Goal: Communication & Community: Answer question/provide support

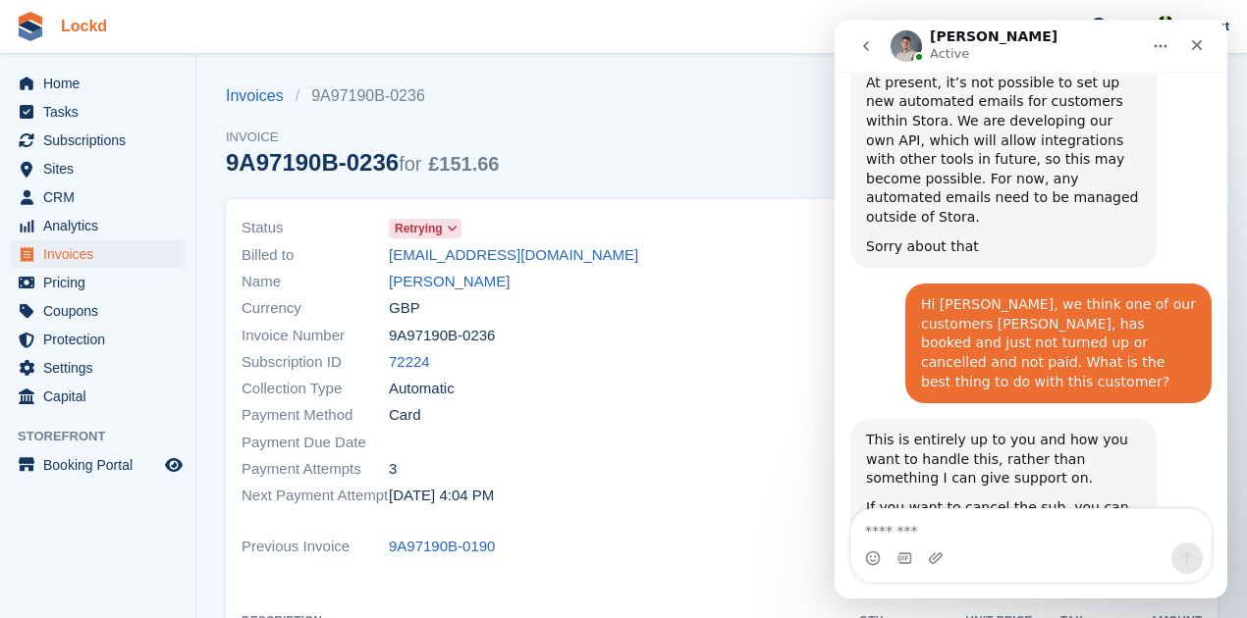
click at [86, 17] on link "Lockd" at bounding box center [84, 26] width 62 height 32
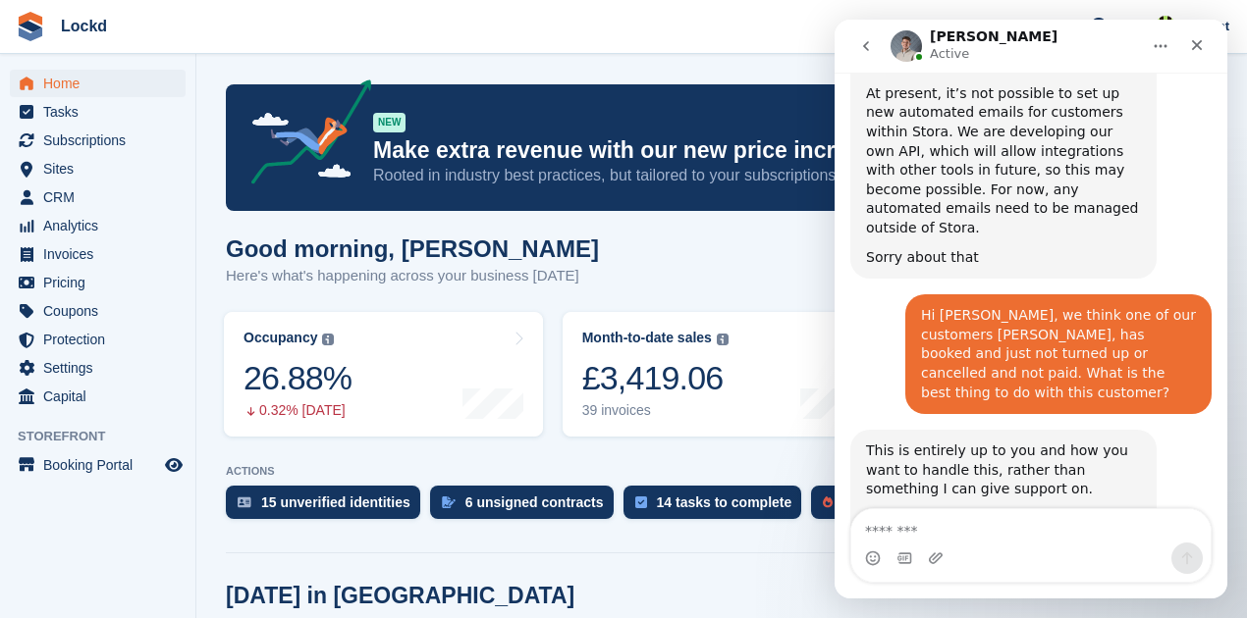
scroll to position [1252, 0]
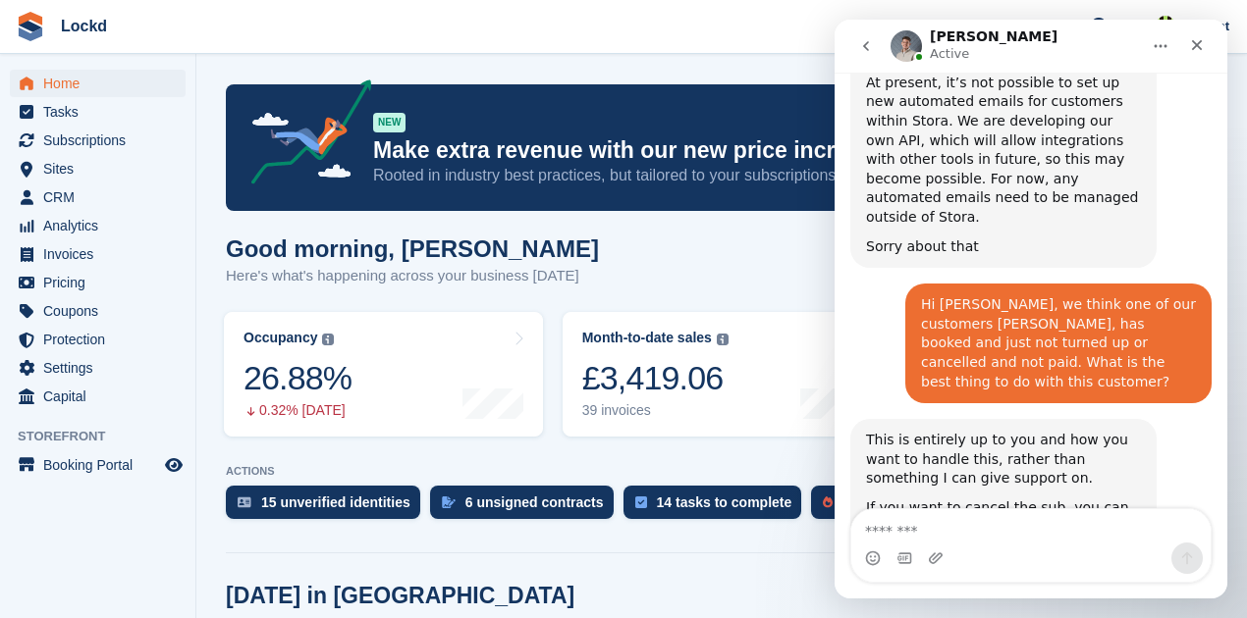
click at [744, 241] on div "Good morning, [PERSON_NAME] Here's what's happening across your business [DATE]" at bounding box center [721, 274] width 991 height 76
click at [1198, 43] on icon "Close" at bounding box center [1197, 45] width 11 height 11
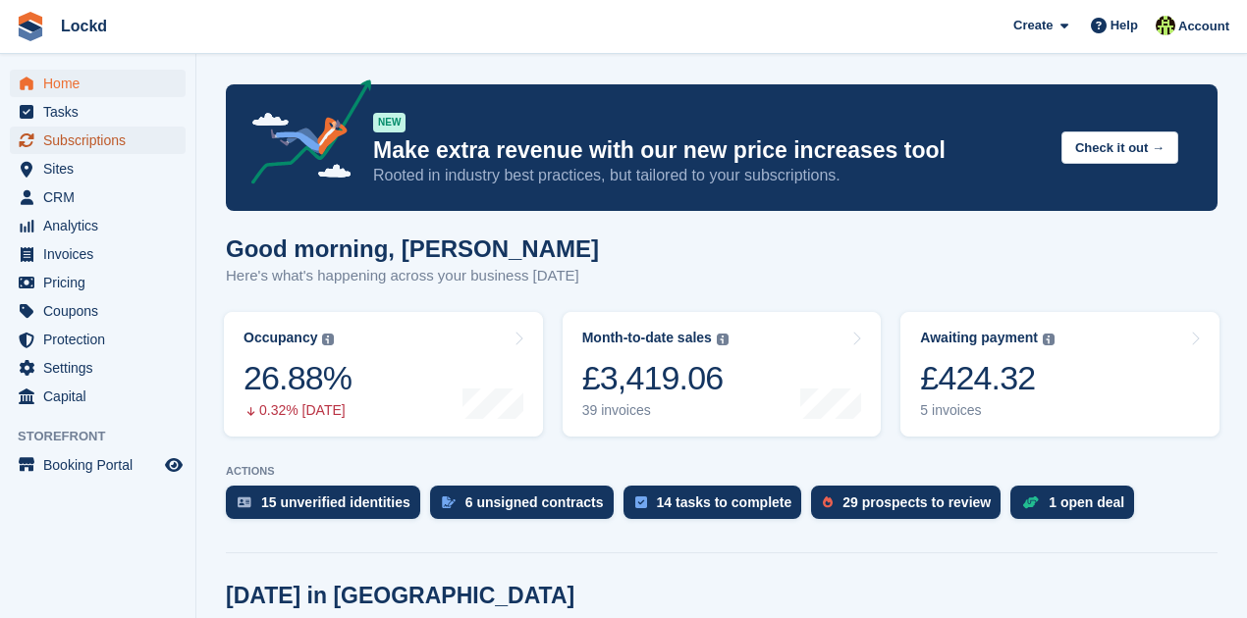
click at [96, 147] on span "Subscriptions" at bounding box center [102, 140] width 118 height 27
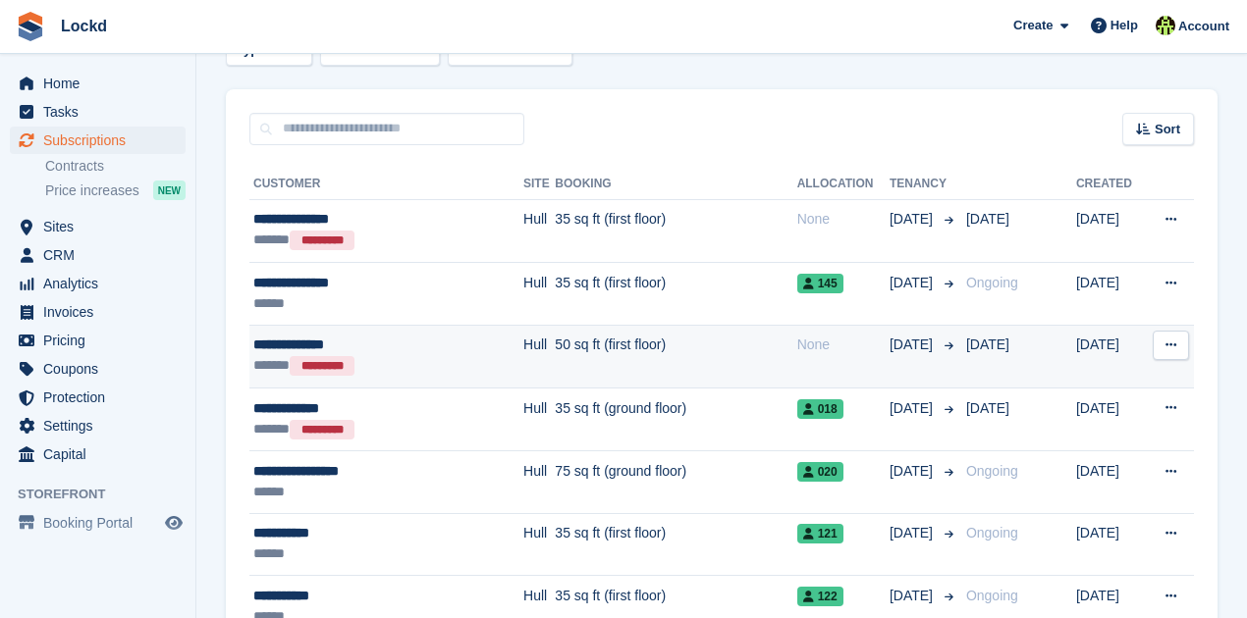
scroll to position [131, 0]
click at [1170, 343] on icon at bounding box center [1170, 344] width 11 height 13
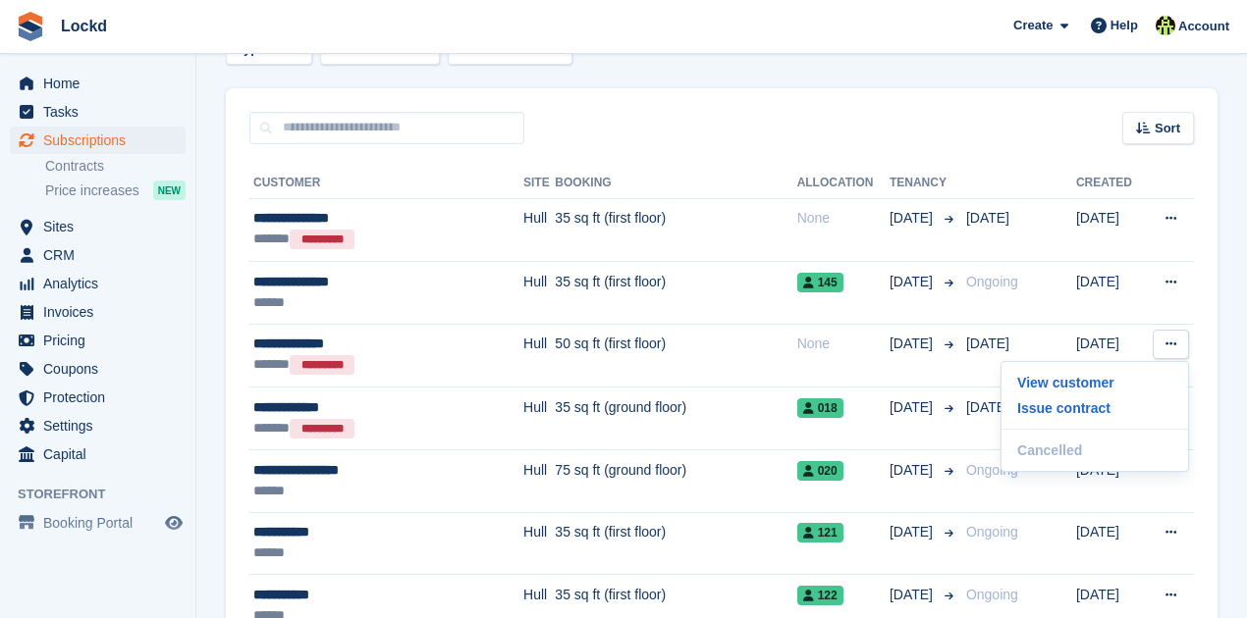
click at [1133, 27] on span "Help" at bounding box center [1123, 26] width 27 height 20
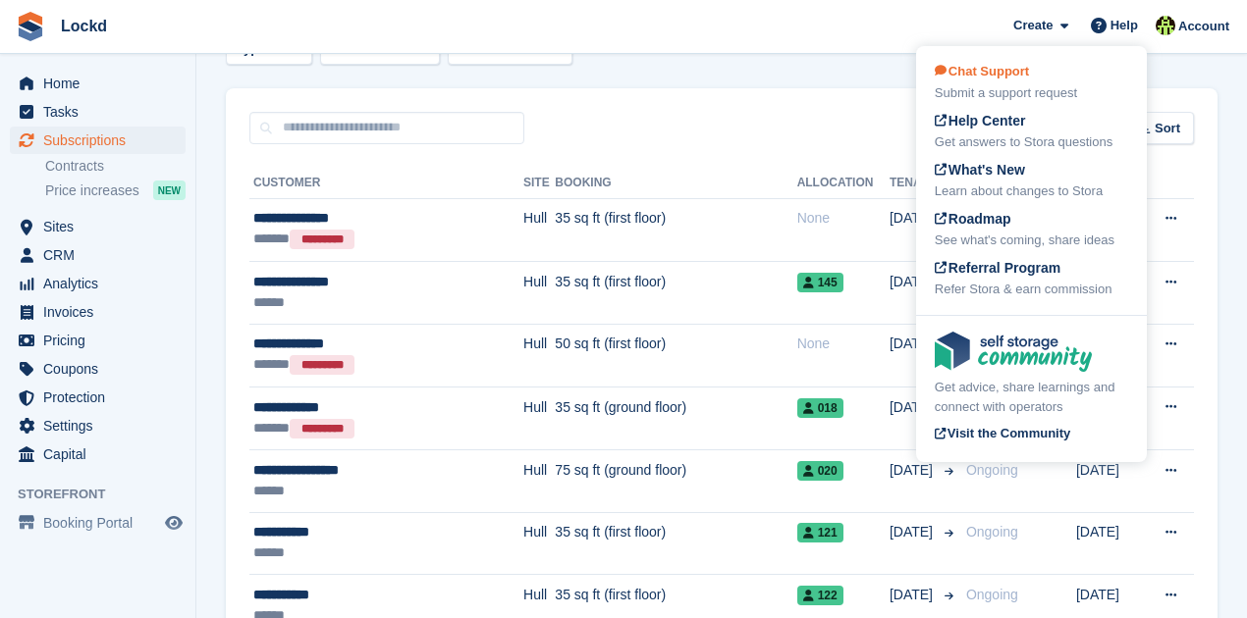
click at [1013, 77] on span "Chat Support" at bounding box center [981, 71] width 94 height 15
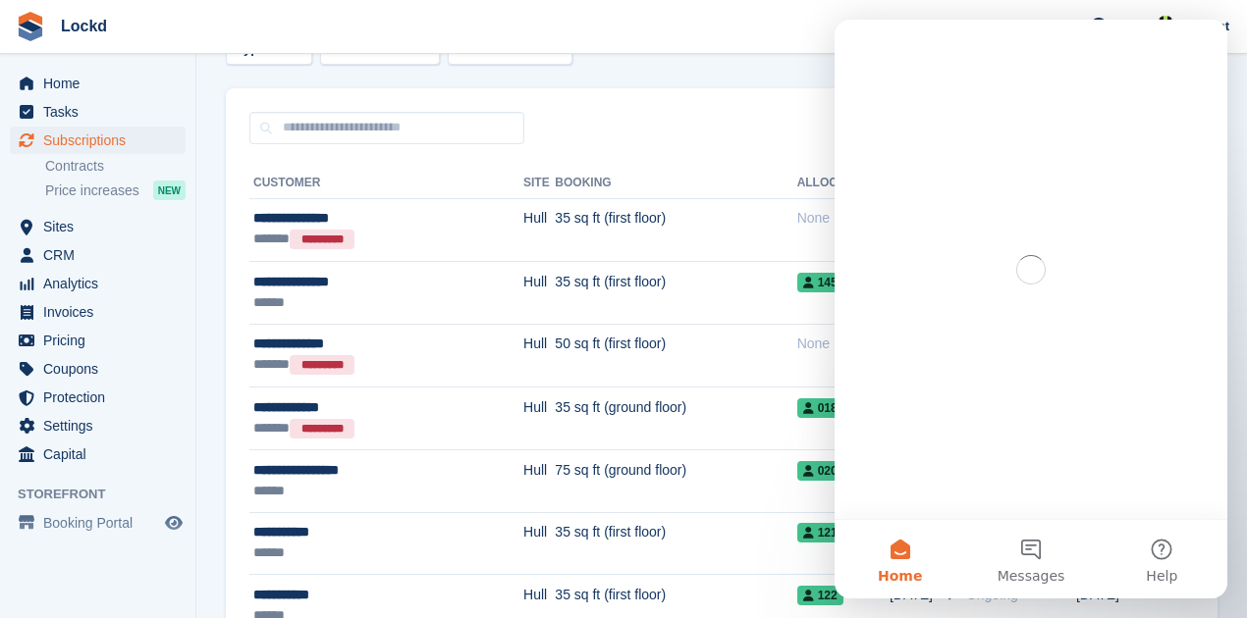
scroll to position [0, 0]
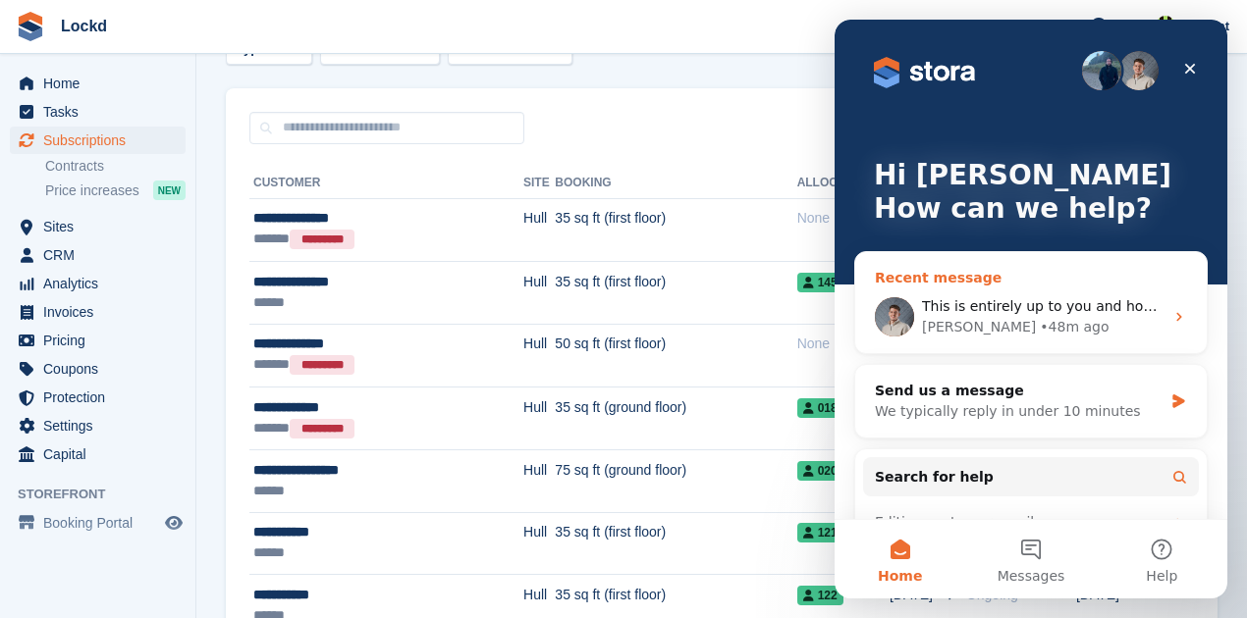
click at [1062, 315] on div "This is entirely up to you and how you want to handle this, rather than somethi…" at bounding box center [1042, 306] width 241 height 21
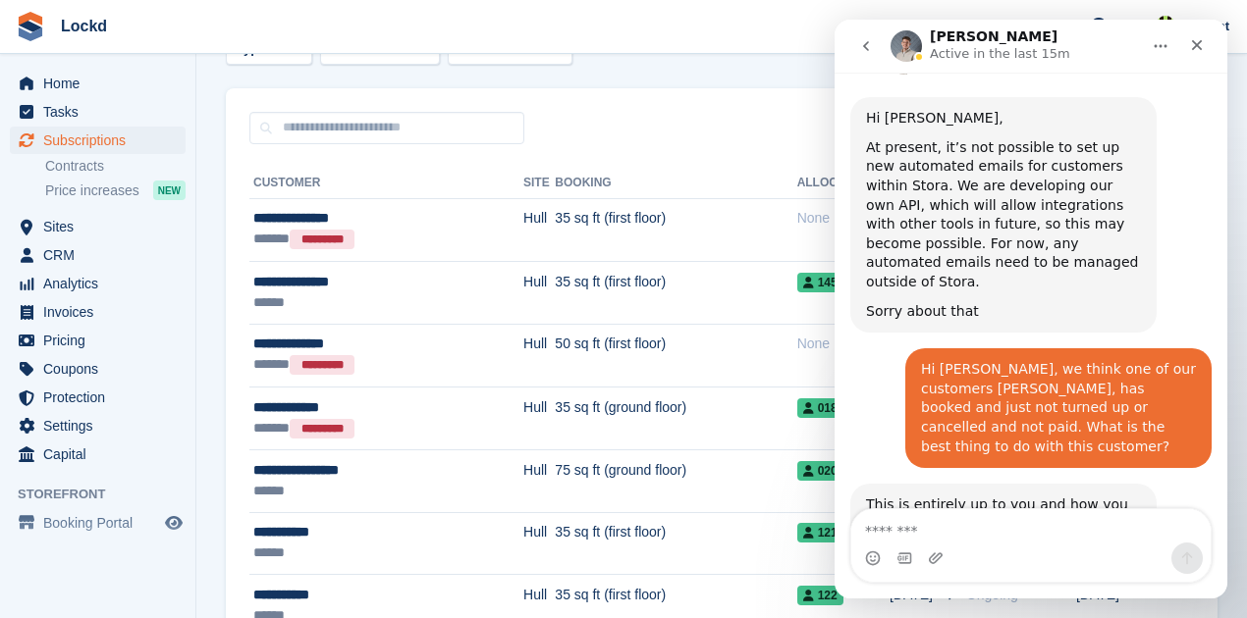
scroll to position [1252, 0]
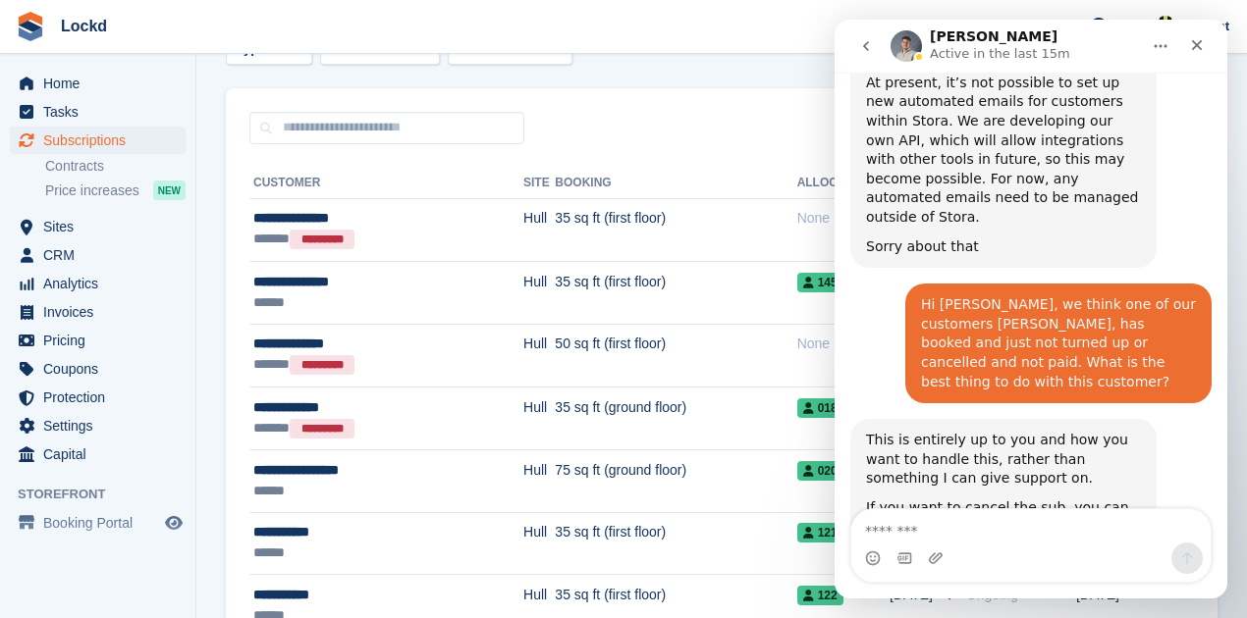
click at [922, 523] on textarea "Message…" at bounding box center [1030, 525] width 359 height 33
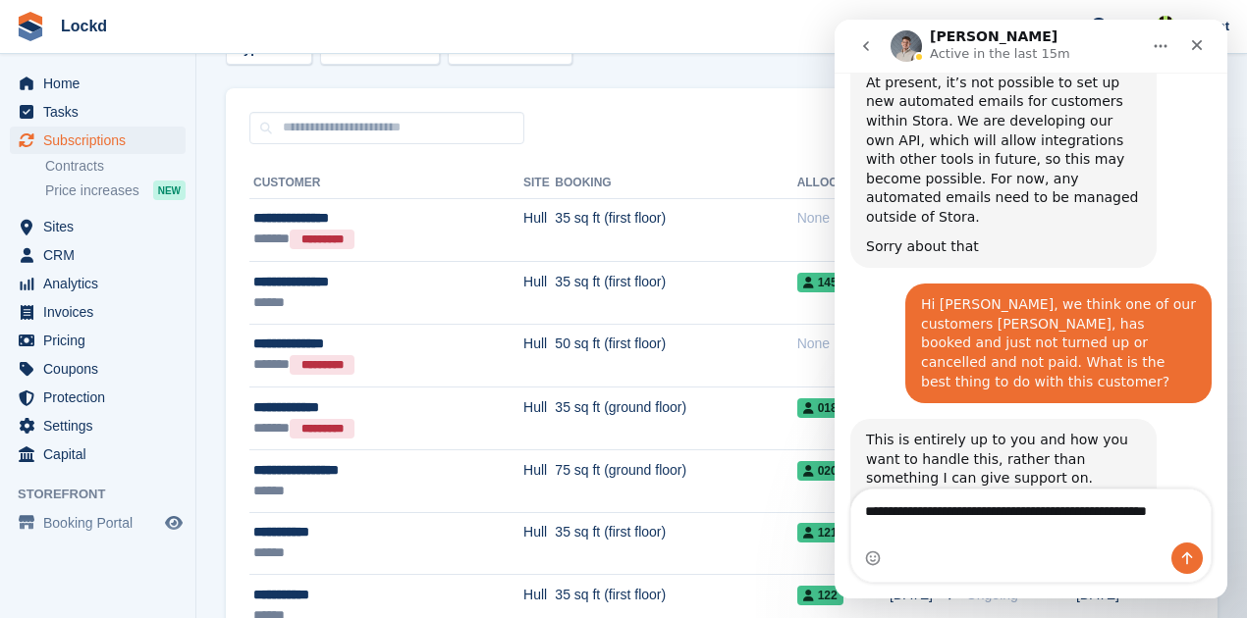
scroll to position [1272, 0]
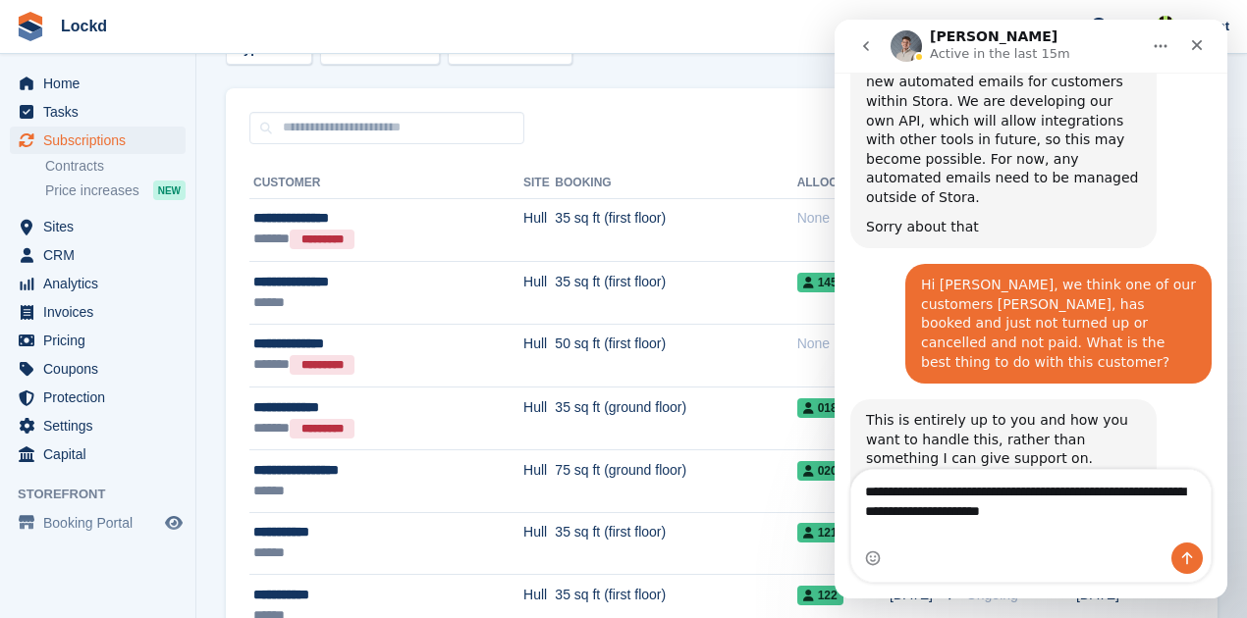
type textarea "**********"
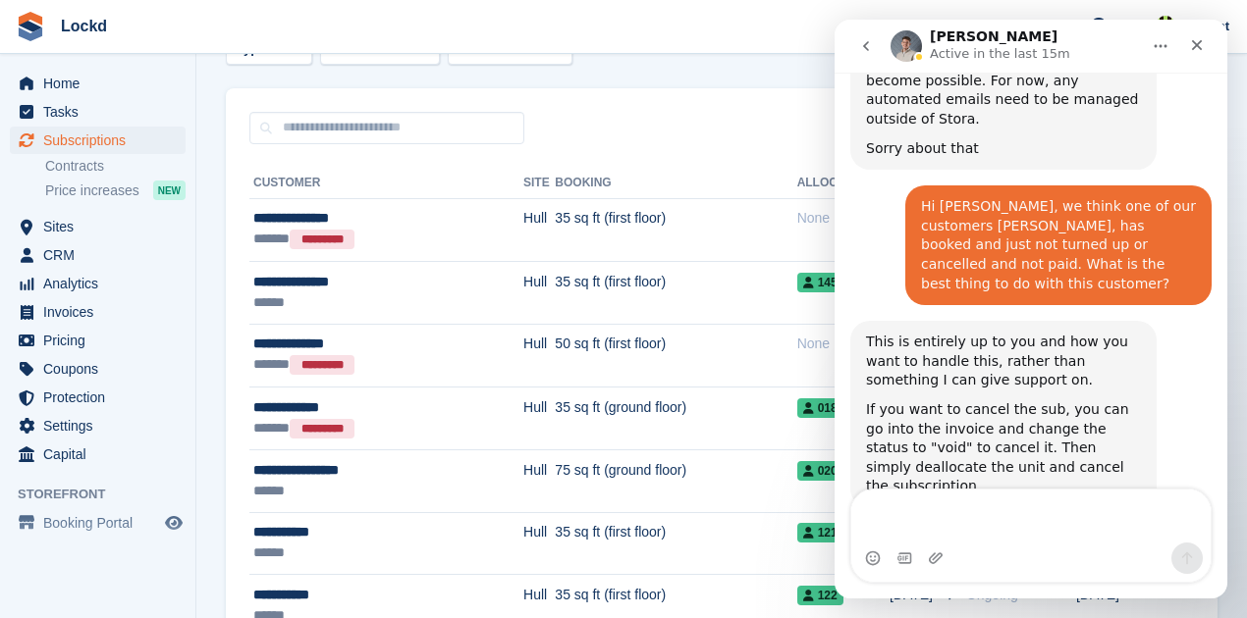
scroll to position [1370, 0]
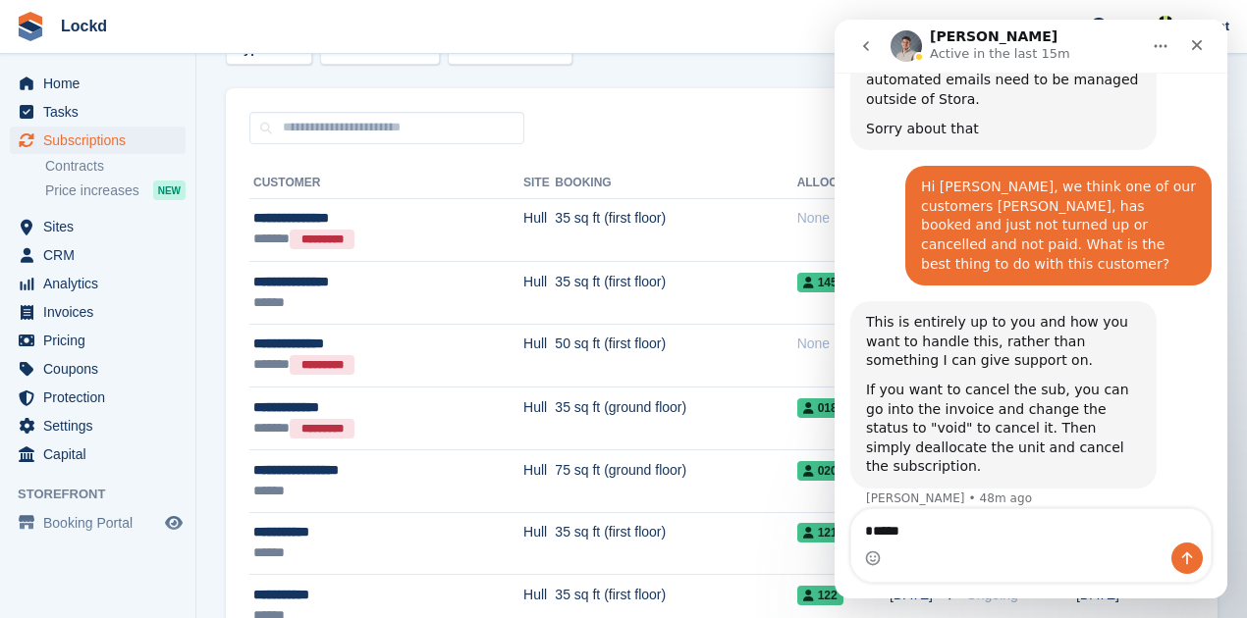
type textarea "******"
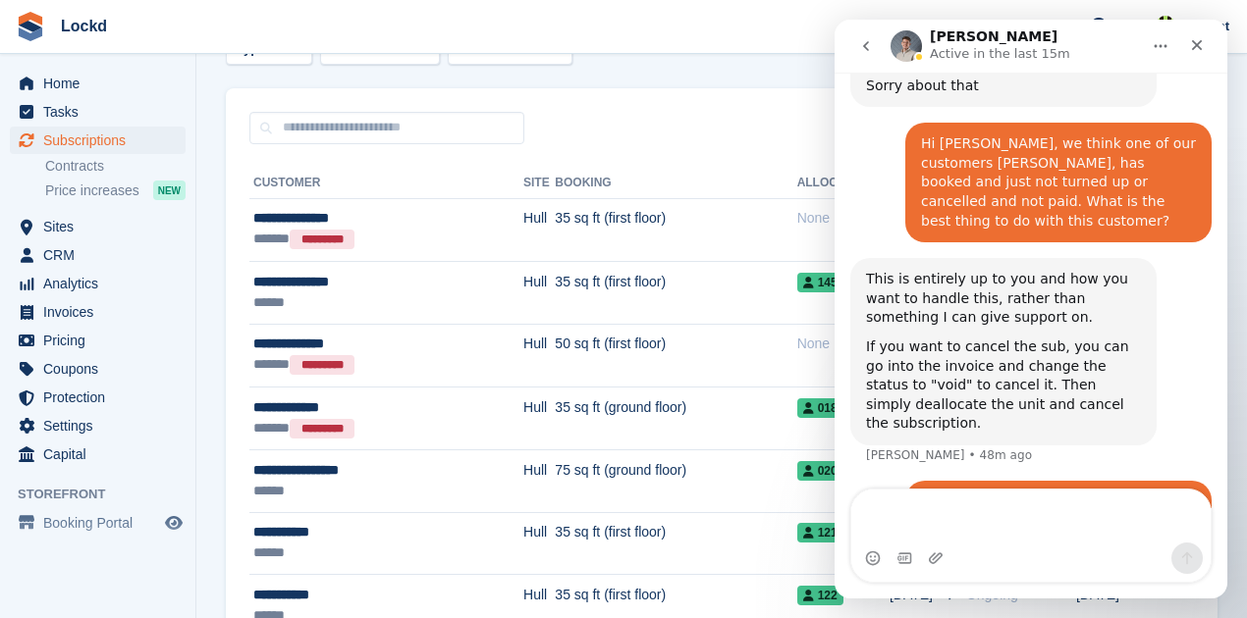
scroll to position [1433, 0]
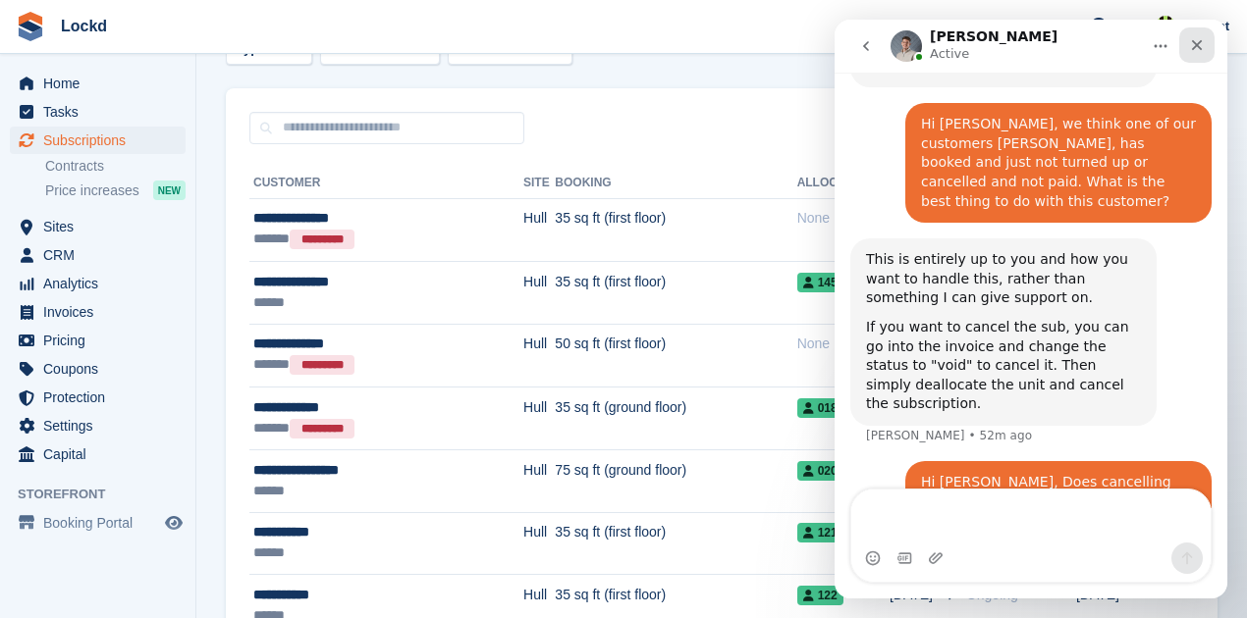
click at [1199, 43] on icon "Close" at bounding box center [1197, 45] width 16 height 16
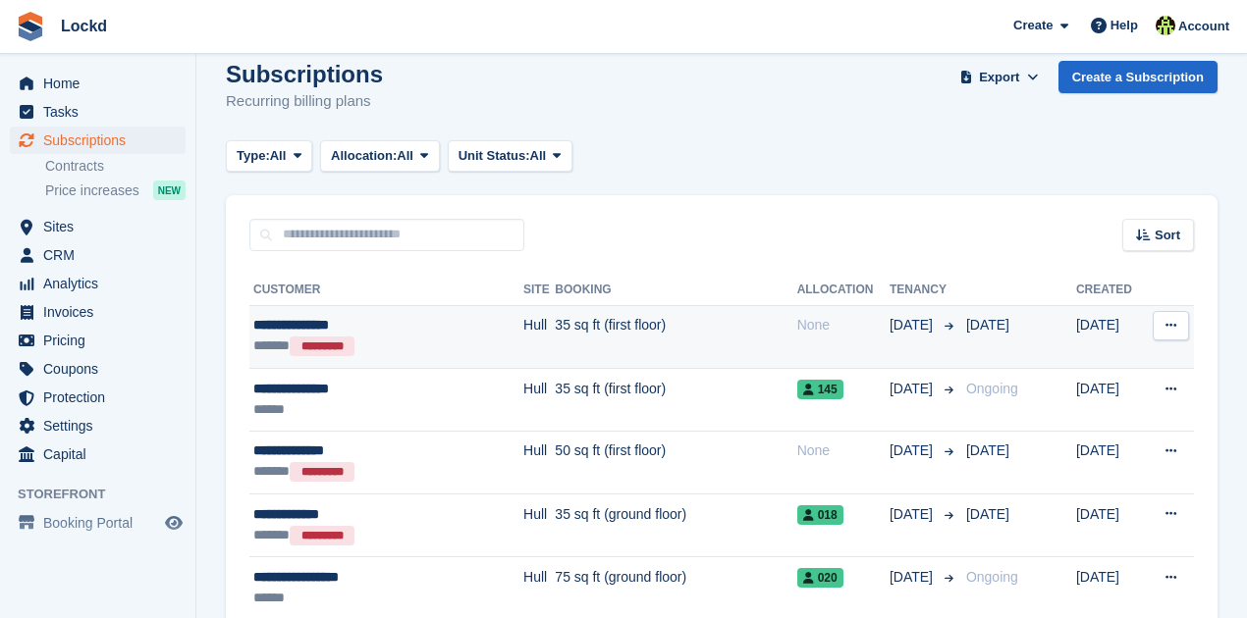
scroll to position [0, 0]
